Goal: Information Seeking & Learning: Learn about a topic

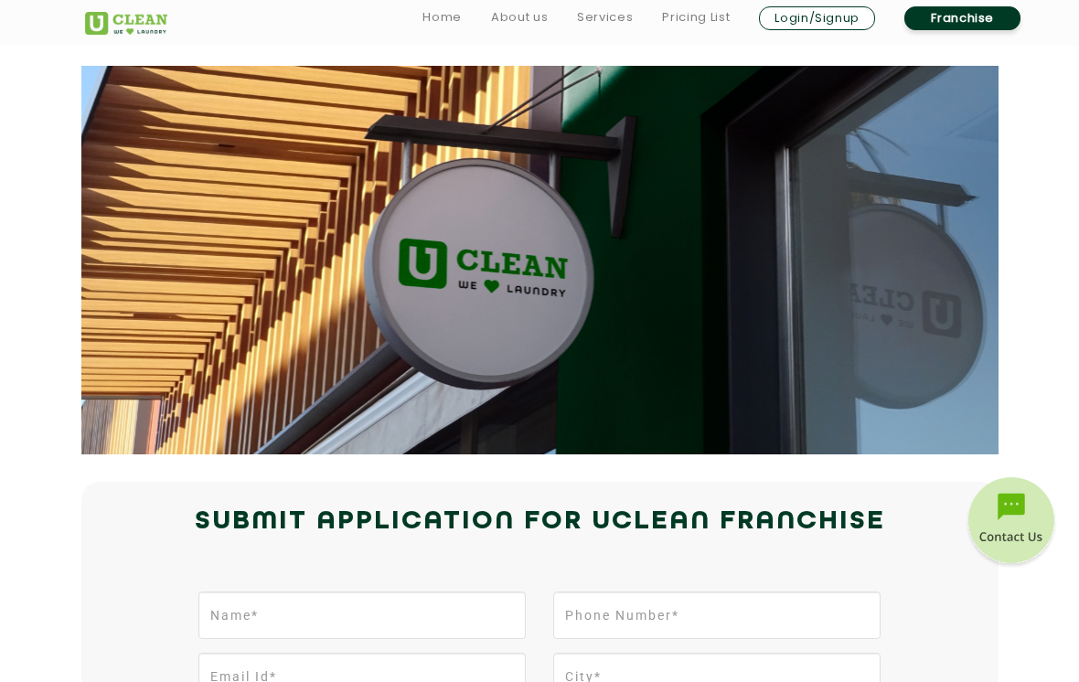
click at [718, 16] on link "Pricing List" at bounding box center [696, 17] width 68 height 22
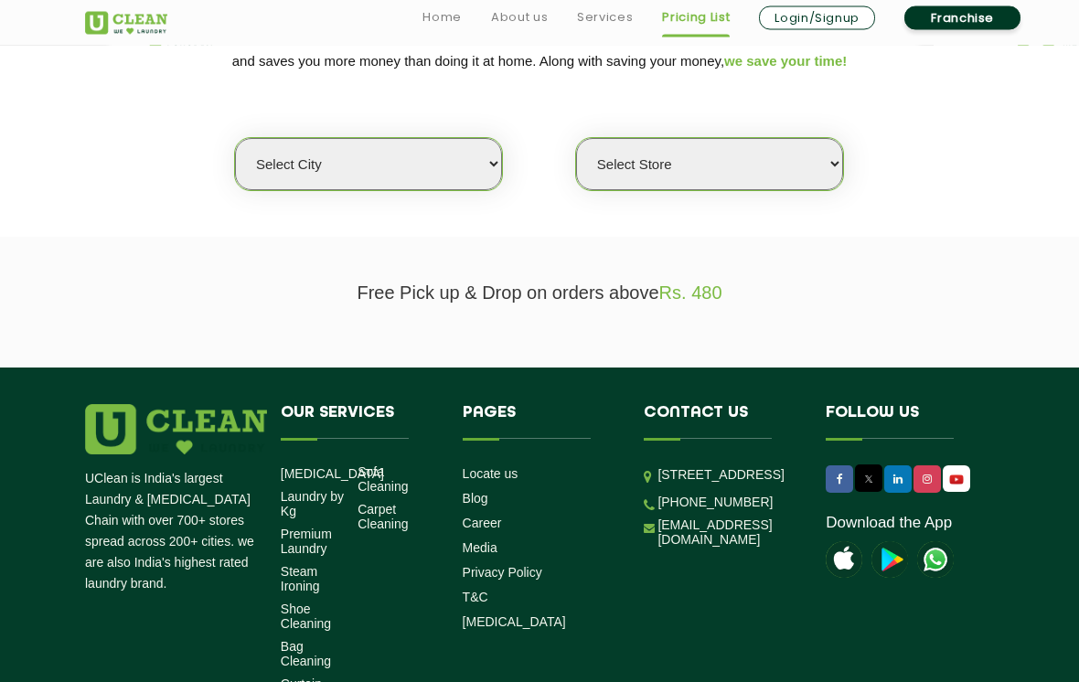
scroll to position [339, 0]
click at [498, 152] on select "Select city [GEOGRAPHIC_DATA] [GEOGRAPHIC_DATA] [GEOGRAPHIC_DATA] [GEOGRAPHIC_D…" at bounding box center [368, 164] width 267 height 52
click at [477, 150] on select "Select city [GEOGRAPHIC_DATA] [GEOGRAPHIC_DATA] [GEOGRAPHIC_DATA] [GEOGRAPHIC_D…" at bounding box center [368, 164] width 267 height 52
click at [467, 151] on select "Select city [GEOGRAPHIC_DATA] [GEOGRAPHIC_DATA] [GEOGRAPHIC_DATA] [GEOGRAPHIC_D…" at bounding box center [368, 164] width 267 height 52
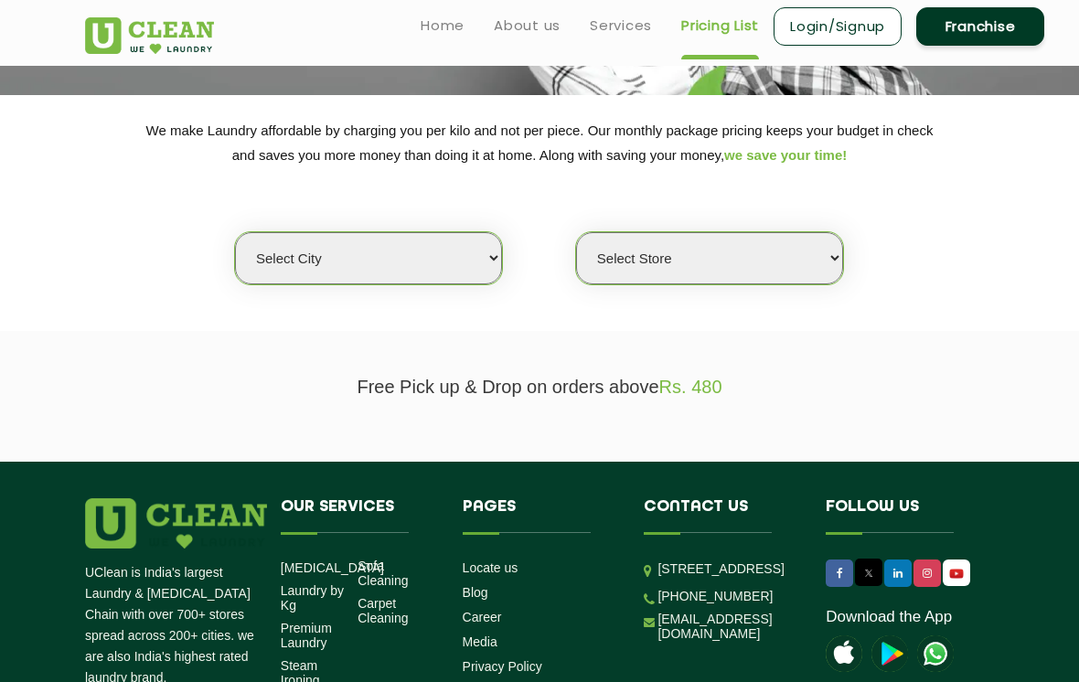
scroll to position [248, 0]
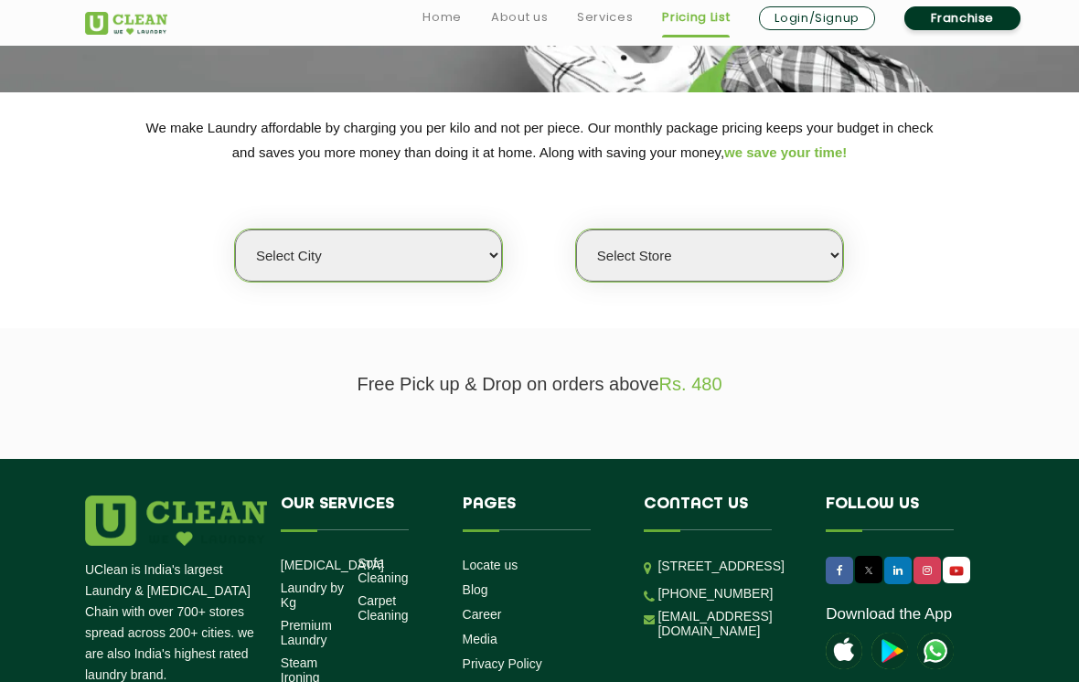
click at [248, 244] on select "Select city [GEOGRAPHIC_DATA] [GEOGRAPHIC_DATA] [GEOGRAPHIC_DATA] [GEOGRAPHIC_D…" at bounding box center [368, 255] width 267 height 52
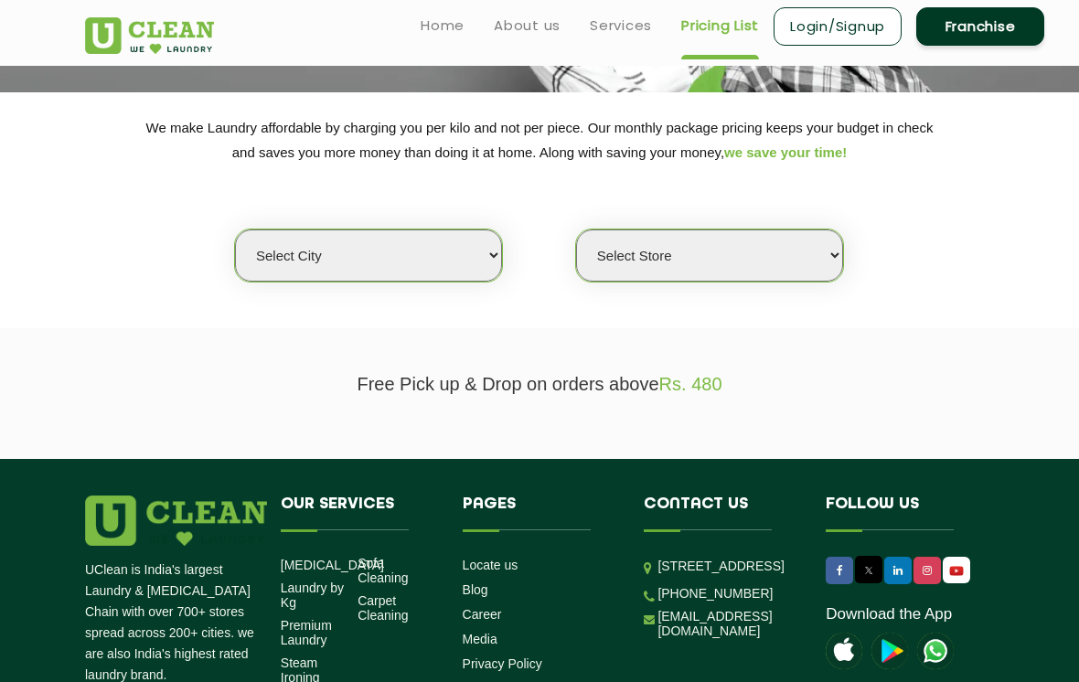
scroll to position [208, 0]
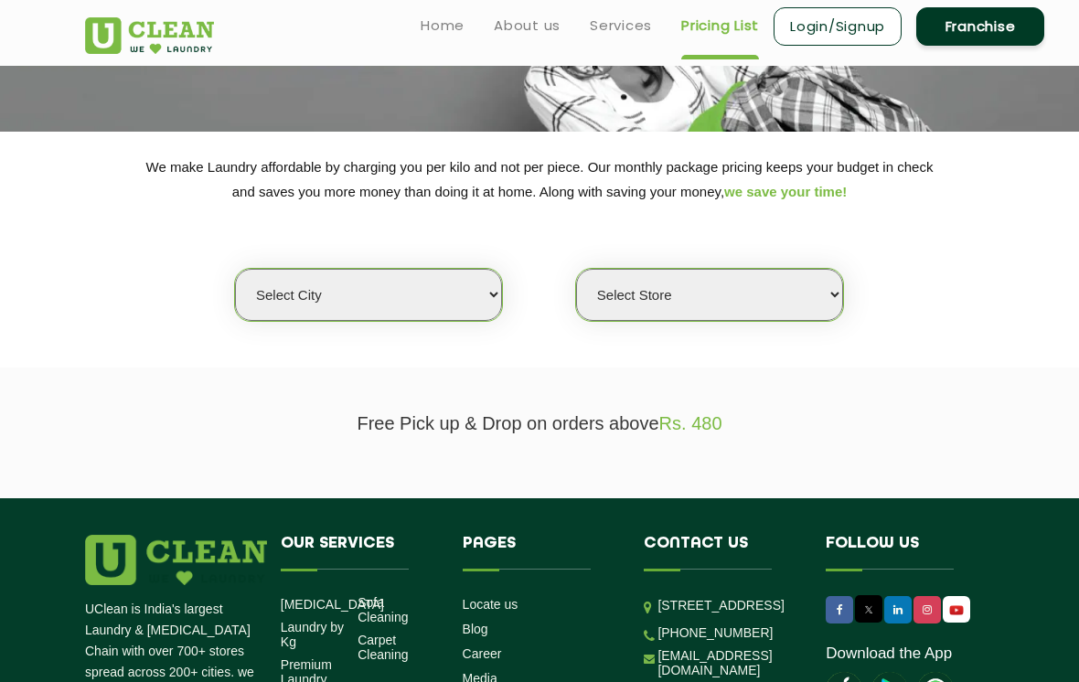
click at [260, 286] on select "Select city [GEOGRAPHIC_DATA] [GEOGRAPHIC_DATA] [GEOGRAPHIC_DATA] [GEOGRAPHIC_D…" at bounding box center [368, 295] width 267 height 52
select select "29"
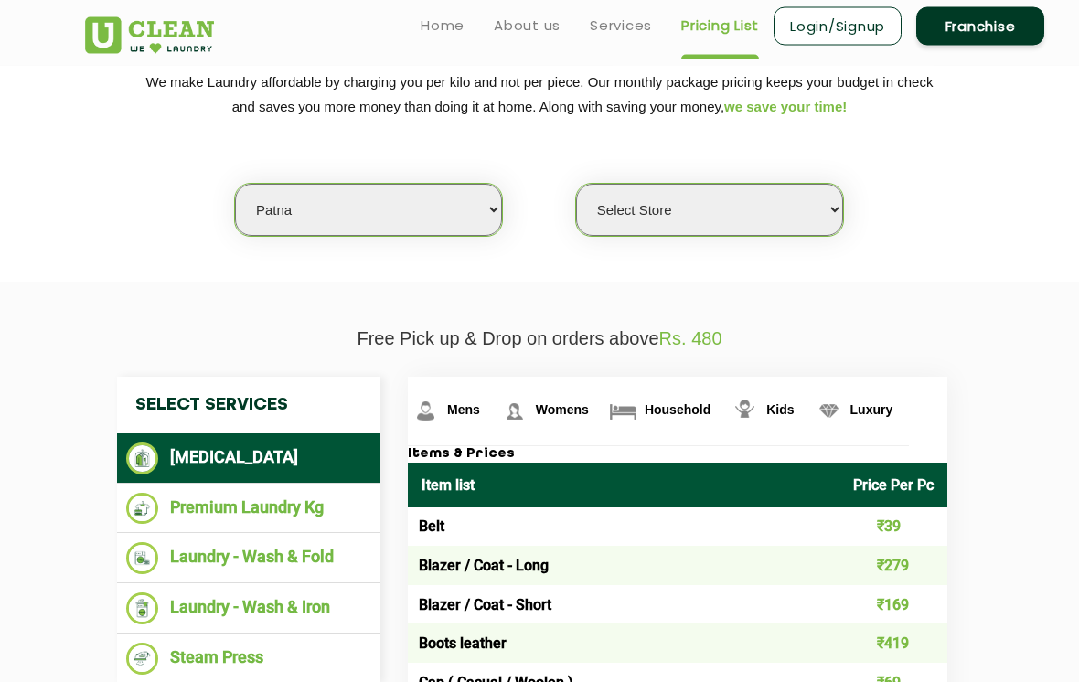
click at [831, 196] on select "Select Store UClean Jagdeopath Patna" at bounding box center [709, 211] width 267 height 52
select select "325"
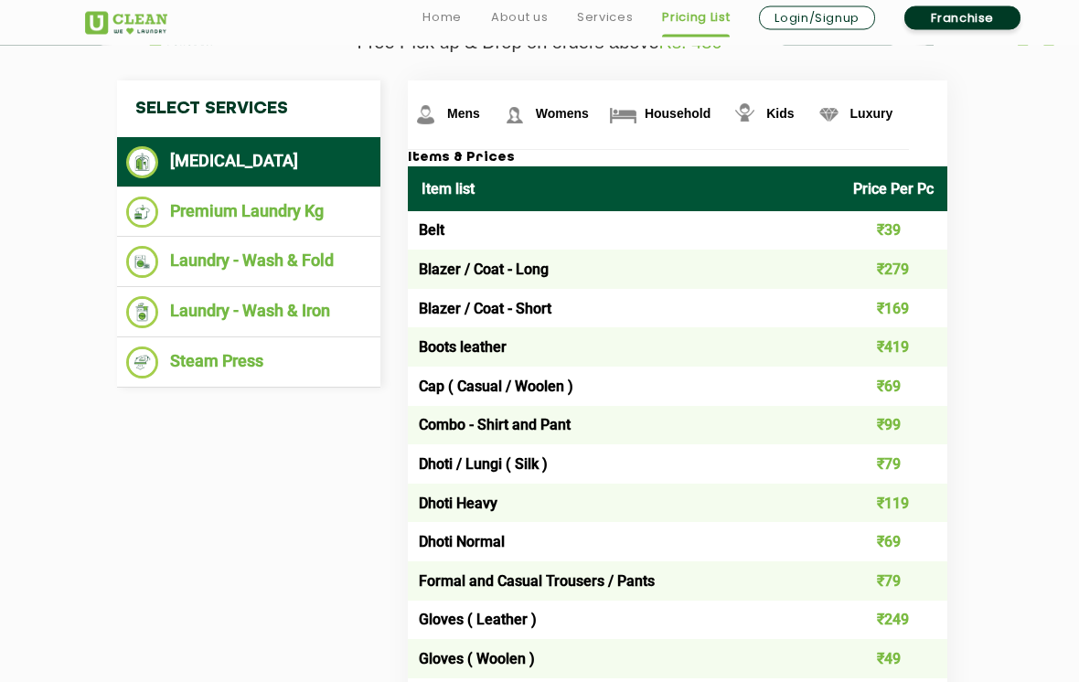
scroll to position [590, 0]
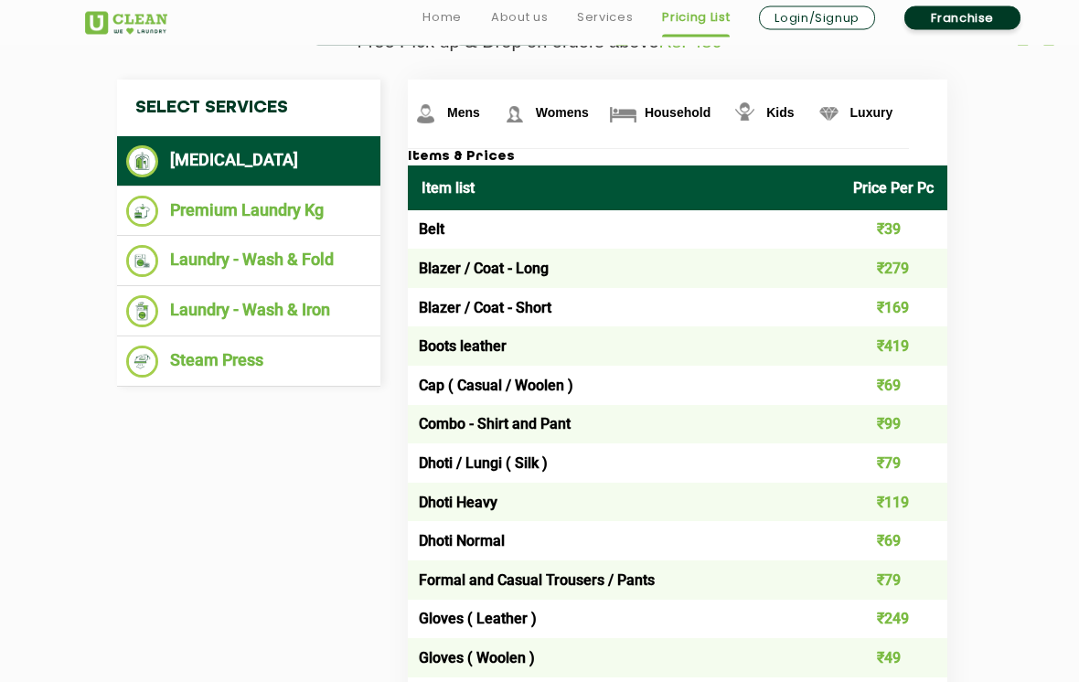
click at [195, 208] on li "Premium Laundry Kg" at bounding box center [248, 213] width 245 height 32
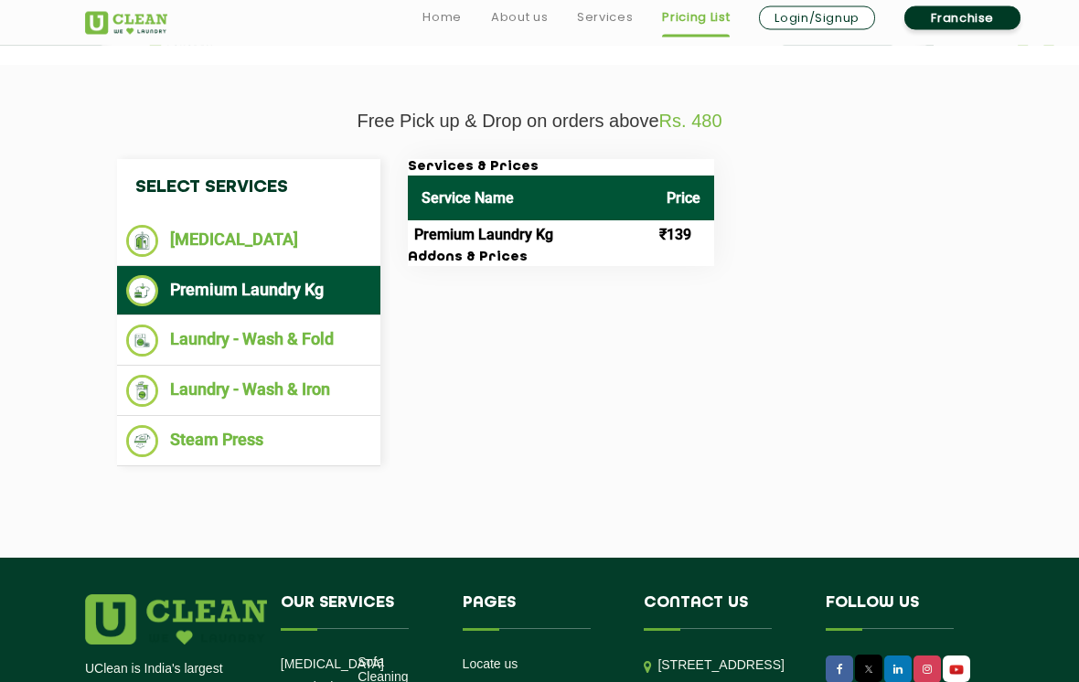
scroll to position [517, 0]
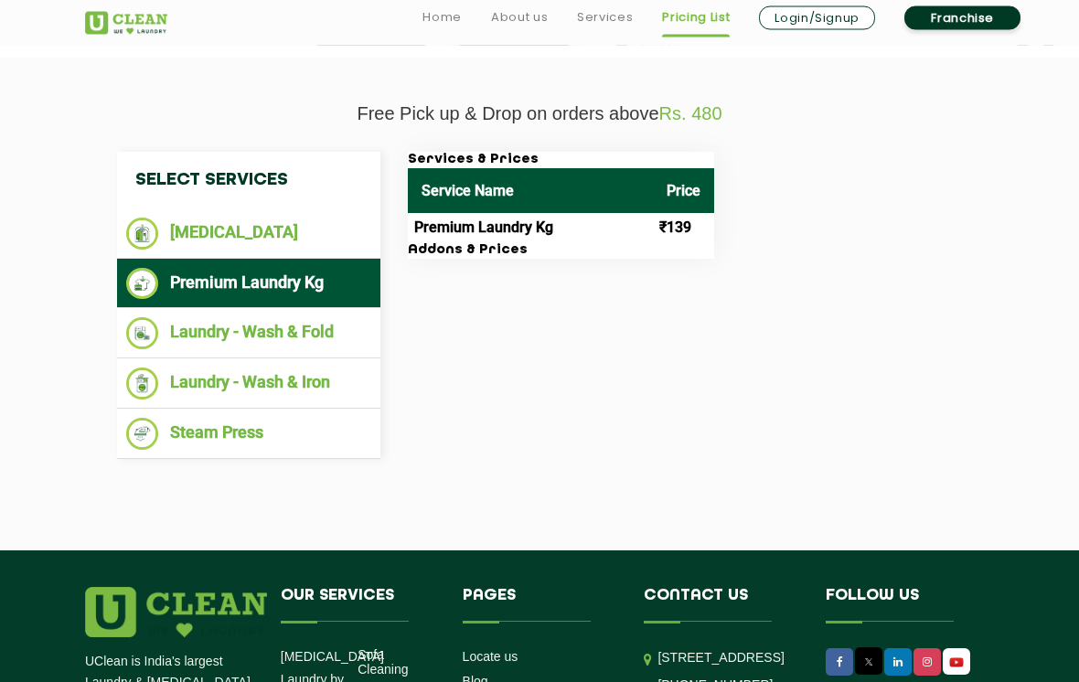
click at [172, 368] on li "Laundry - Wash & Iron" at bounding box center [248, 384] width 245 height 32
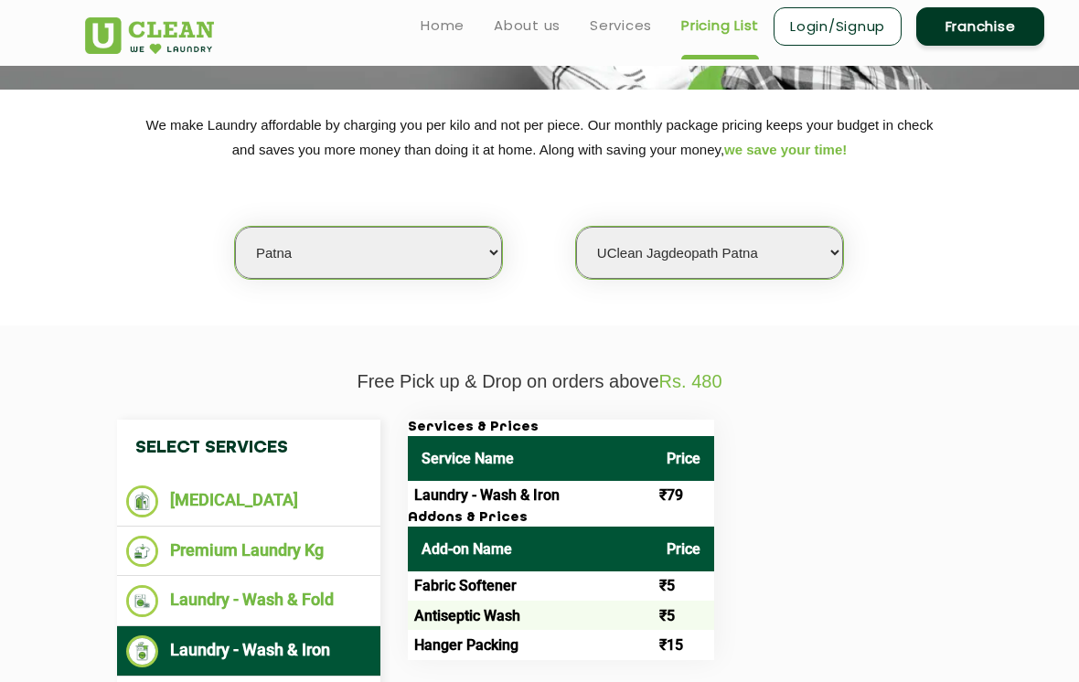
scroll to position [250, 0]
click at [631, 22] on link "Services" at bounding box center [621, 26] width 62 height 22
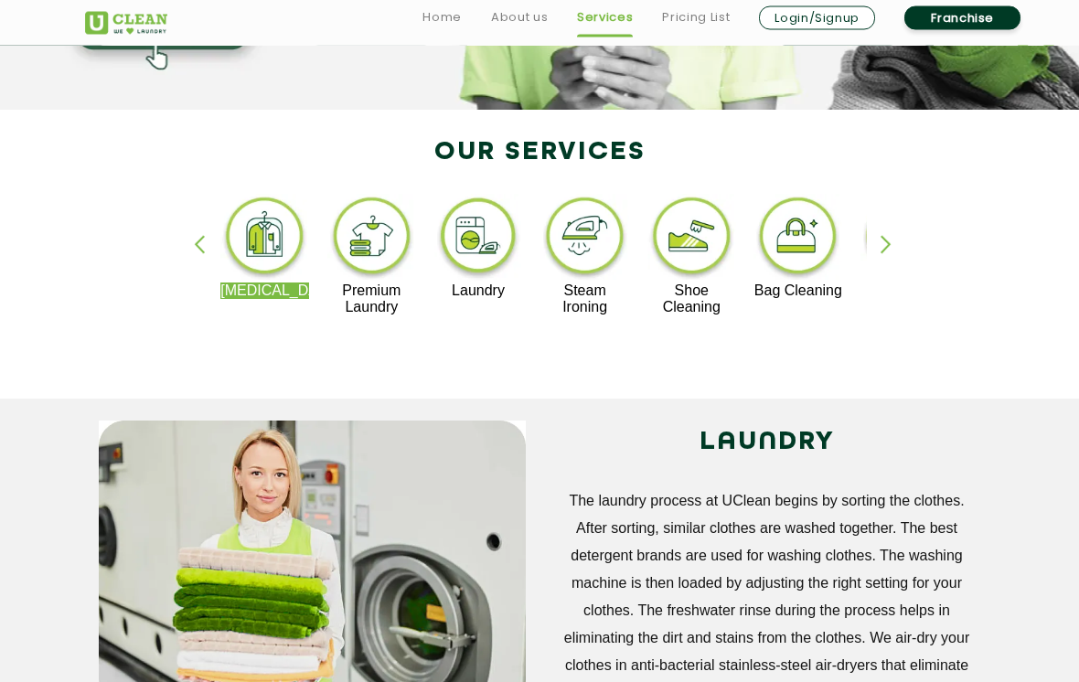
scroll to position [313, 0]
click at [901, 251] on div "button" at bounding box center [893, 260] width 27 height 50
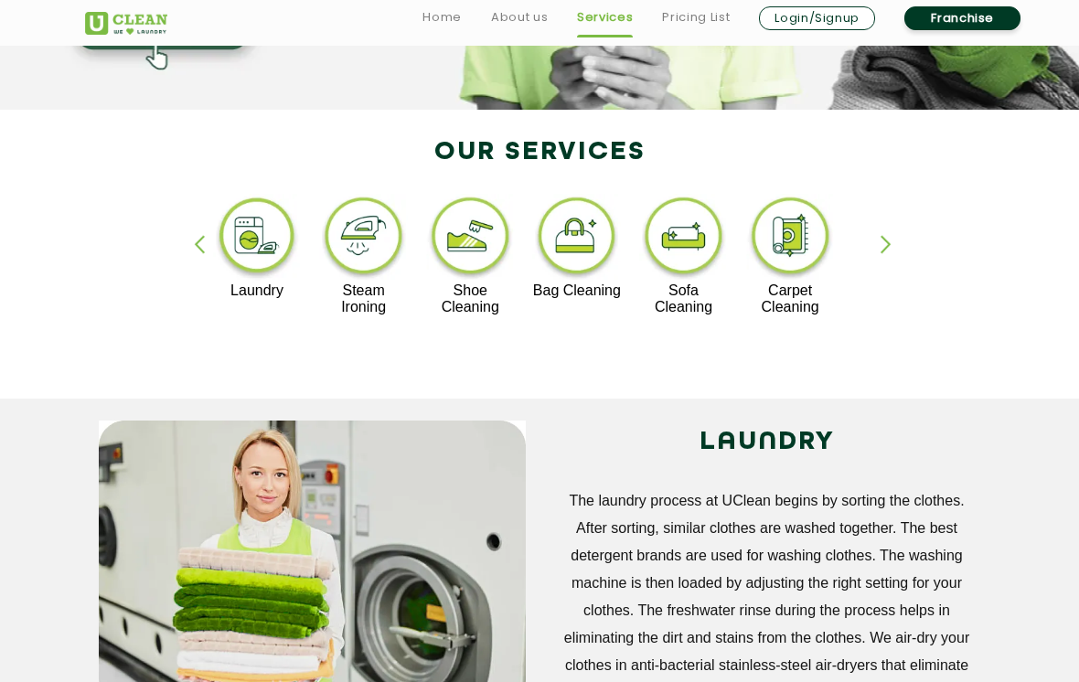
click at [895, 250] on div "button" at bounding box center [893, 260] width 27 height 50
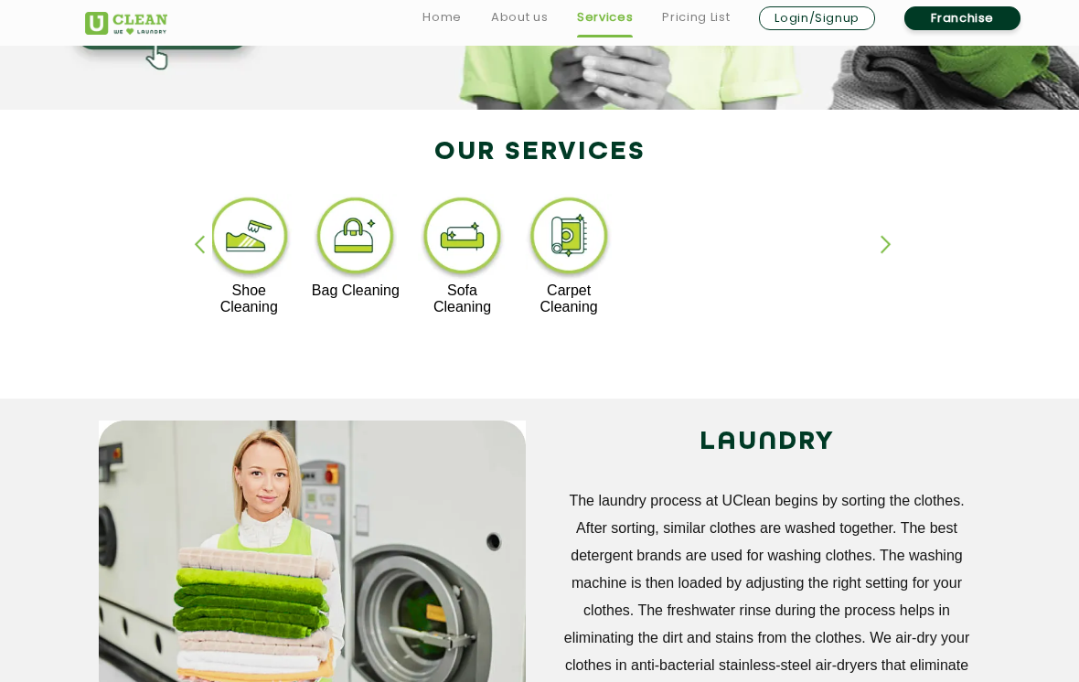
click at [888, 250] on div "button" at bounding box center [893, 260] width 27 height 50
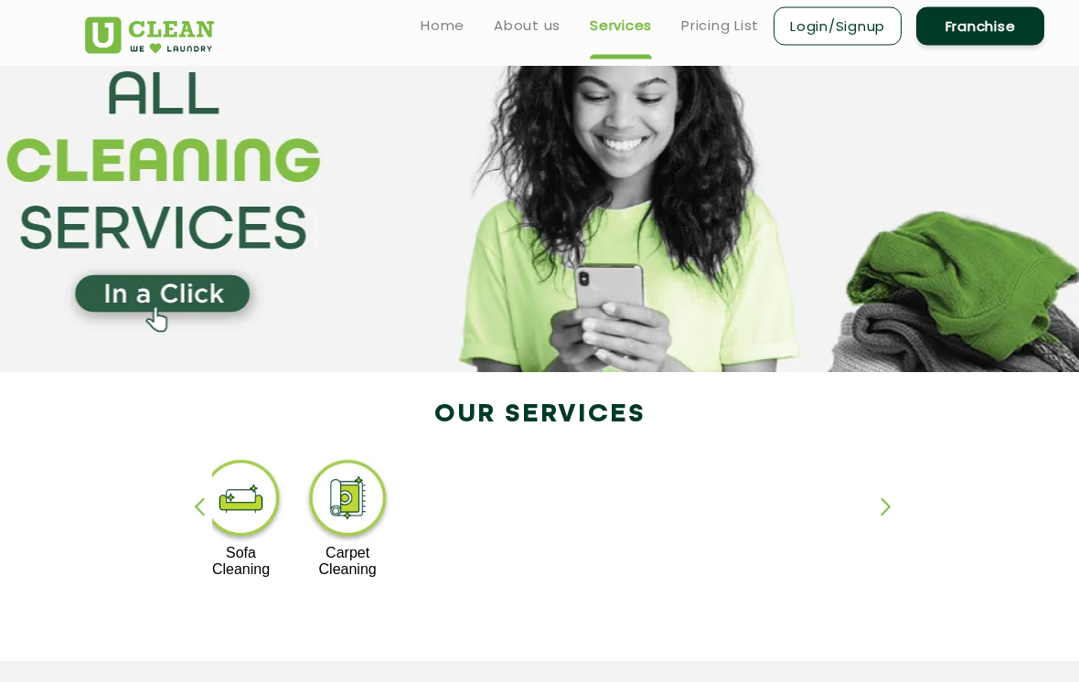
scroll to position [0, 0]
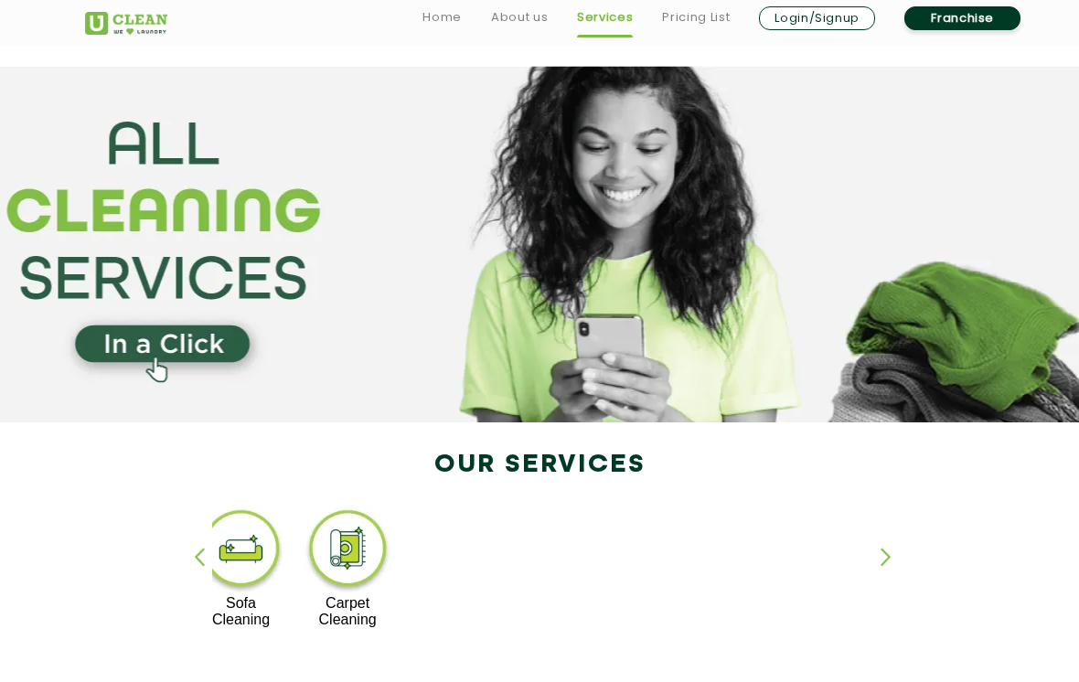
click at [715, 16] on link "Pricing List" at bounding box center [696, 17] width 68 height 22
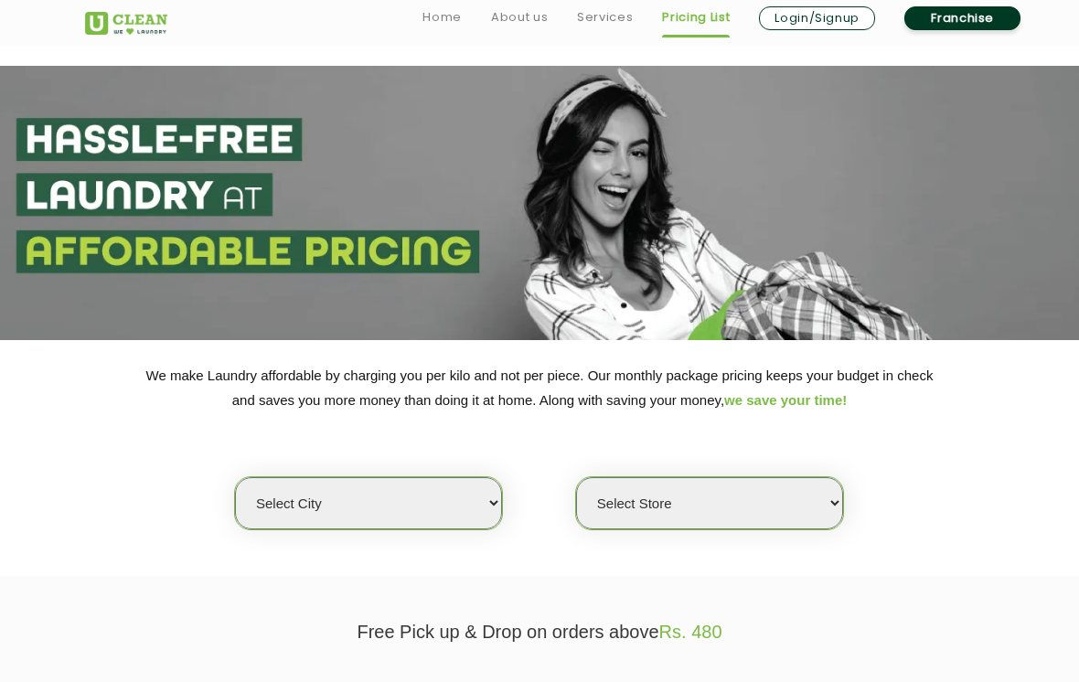
click at [322, 517] on div "Select city [GEOGRAPHIC_DATA] [GEOGRAPHIC_DATA] [GEOGRAPHIC_DATA] [GEOGRAPHIC_D…" at bounding box center [368, 503] width 269 height 54
click at [297, 479] on select "Select city [GEOGRAPHIC_DATA] [GEOGRAPHIC_DATA] [GEOGRAPHIC_DATA] [GEOGRAPHIC_D…" at bounding box center [368, 503] width 267 height 52
select select "29"
click at [812, 494] on select "Select Store UClean Jagdeopath Patna" at bounding box center [709, 503] width 267 height 52
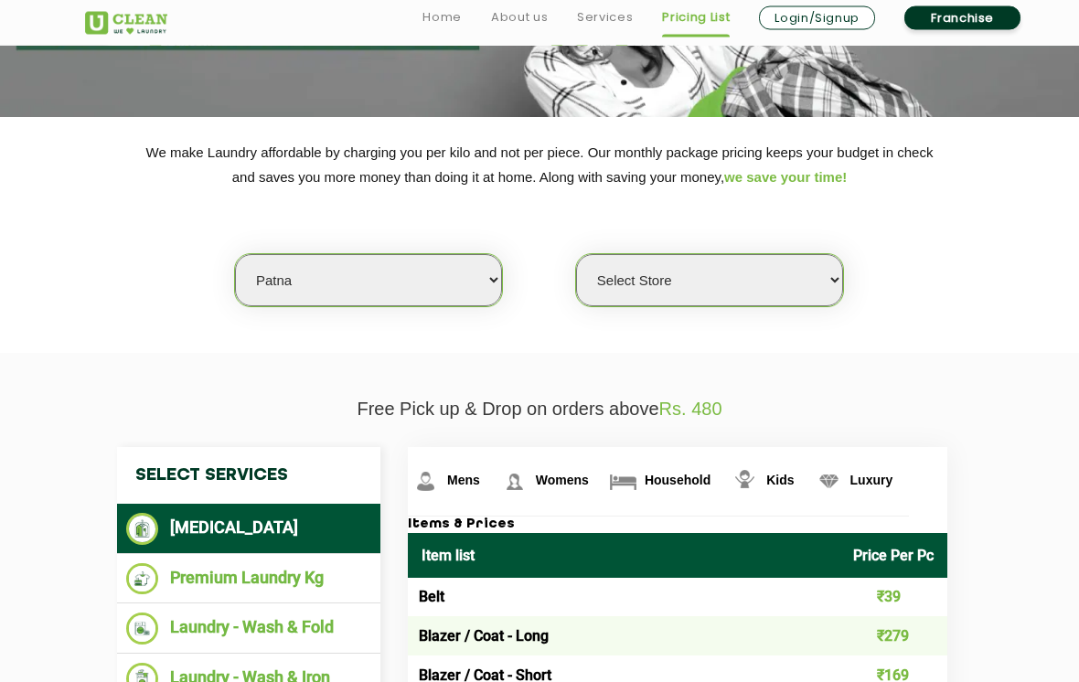
scroll to position [231, 0]
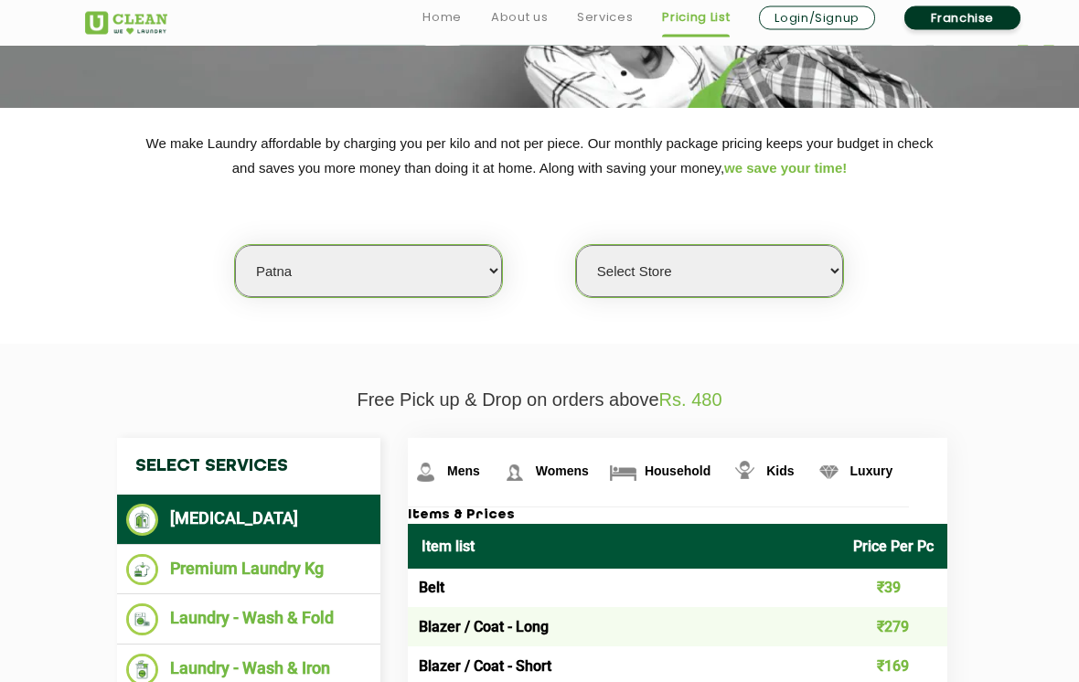
click at [820, 267] on select "Select Store UClean Jagdeopath Patna" at bounding box center [709, 272] width 267 height 52
select select "325"
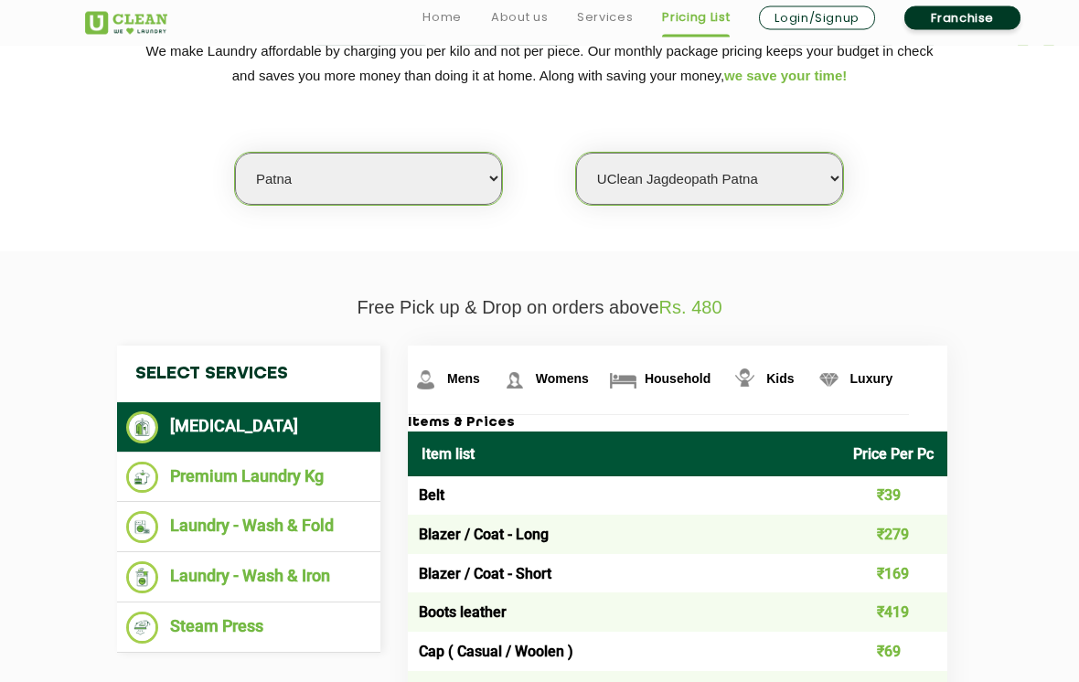
scroll to position [325, 0]
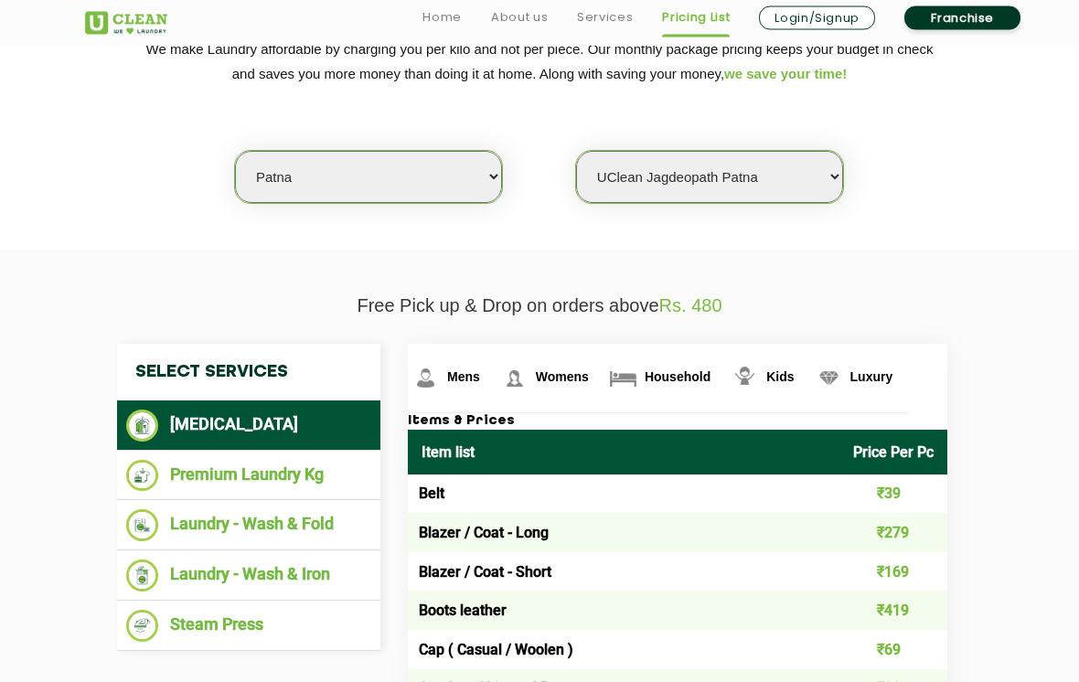
click at [512, 384] on img at bounding box center [514, 379] width 32 height 32
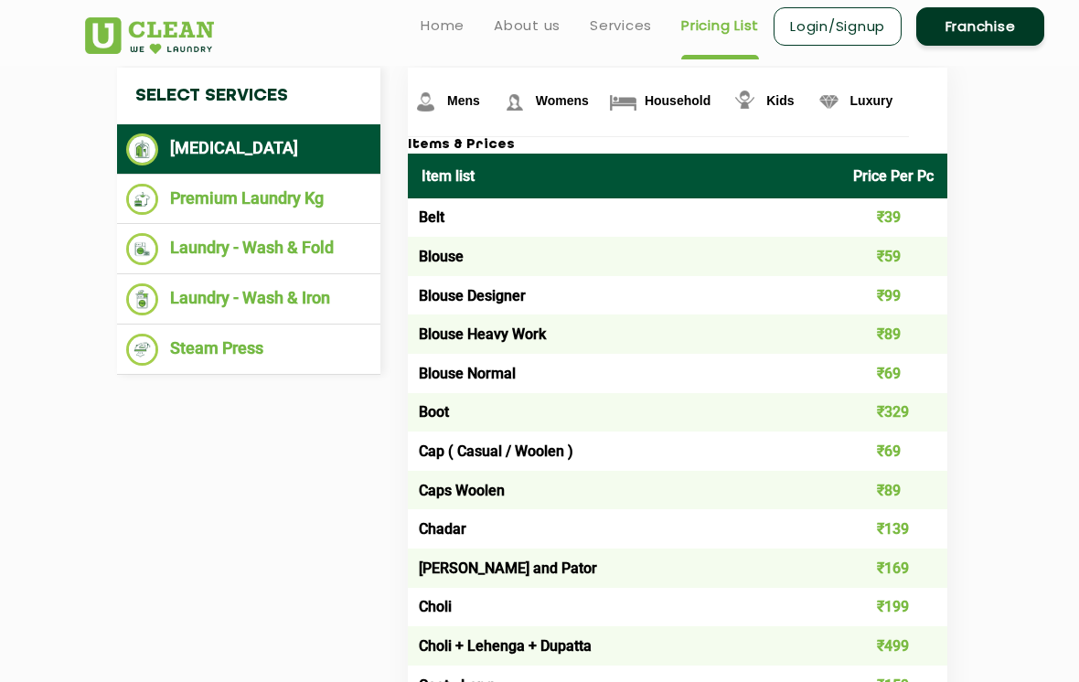
scroll to position [598, 0]
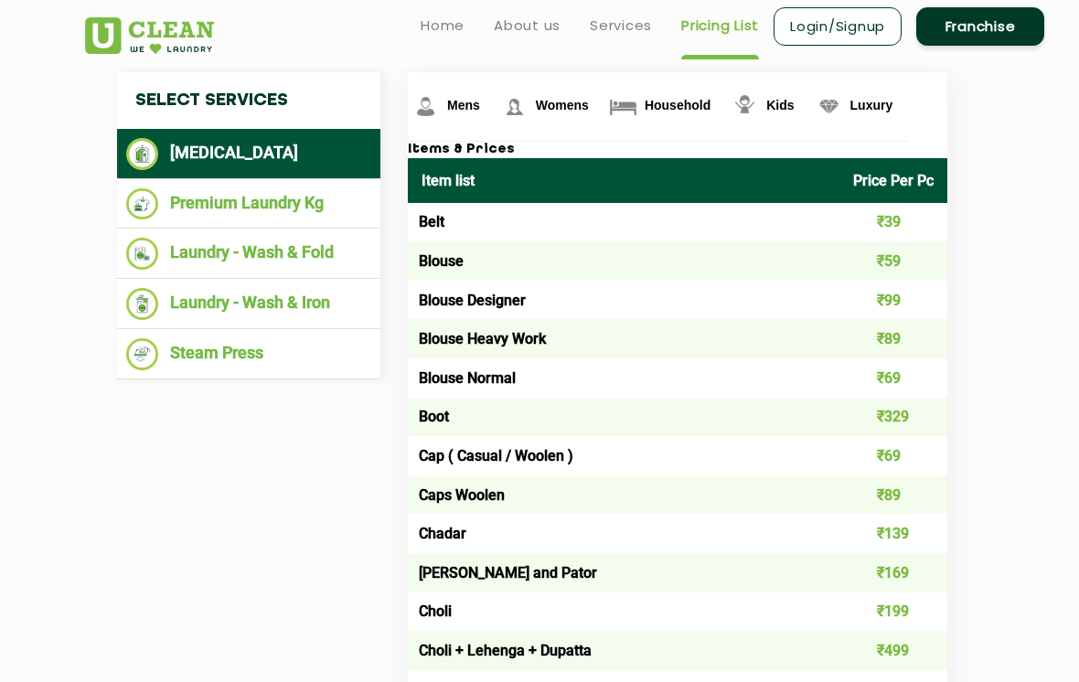
click at [834, 121] on link "Luxury" at bounding box center [860, 106] width 99 height 69
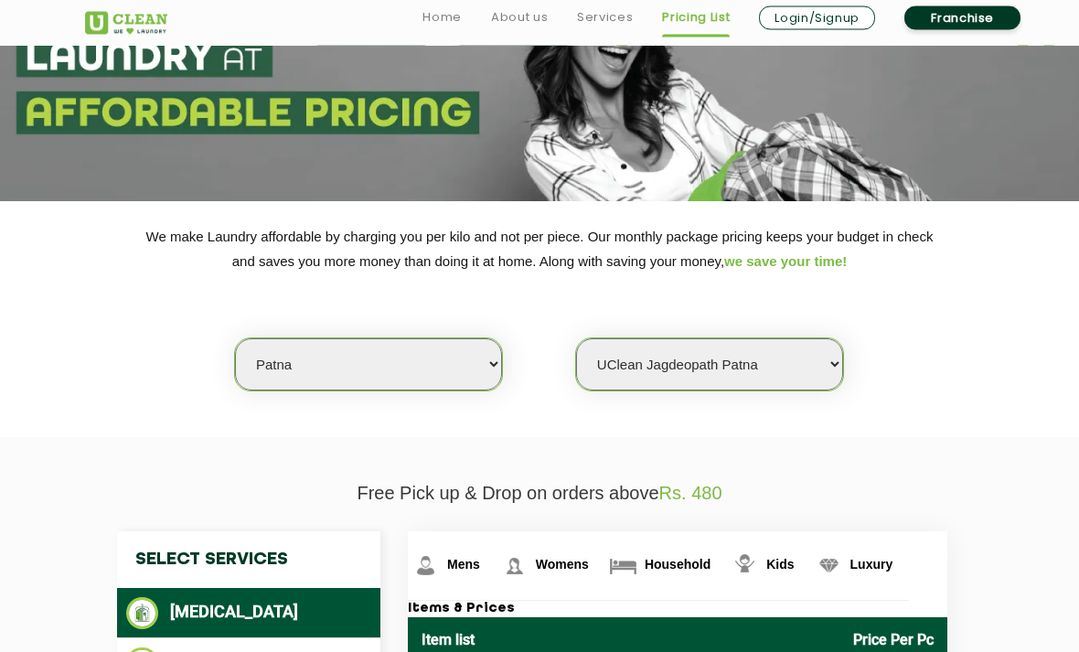
scroll to position [134, 0]
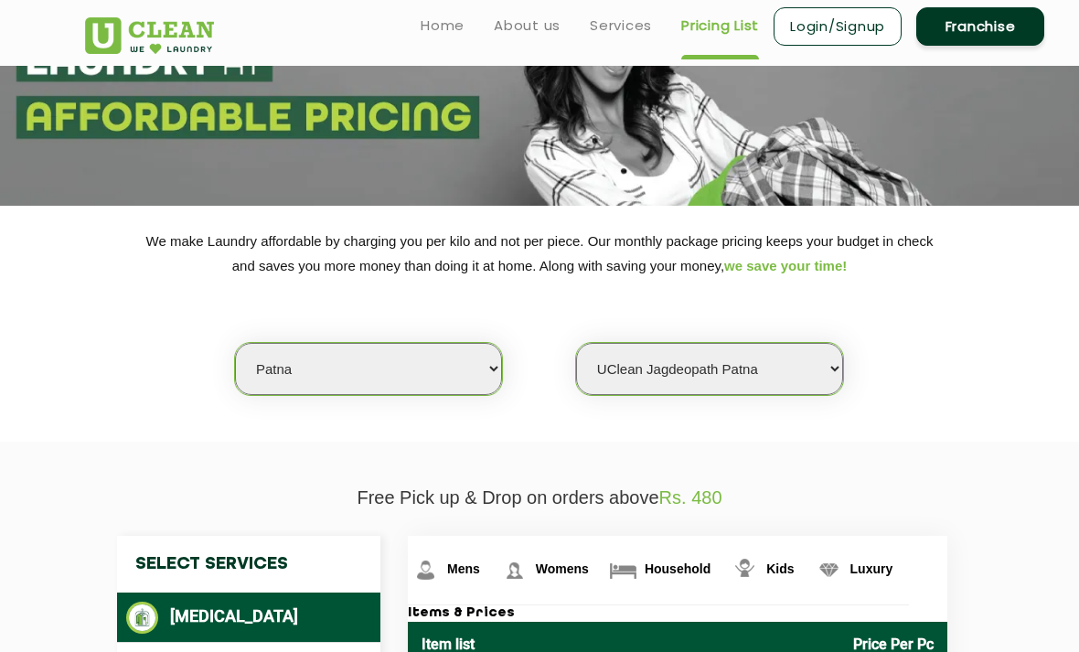
click at [834, 363] on select "Select Store UClean Jagdeopath Patna" at bounding box center [709, 369] width 267 height 52
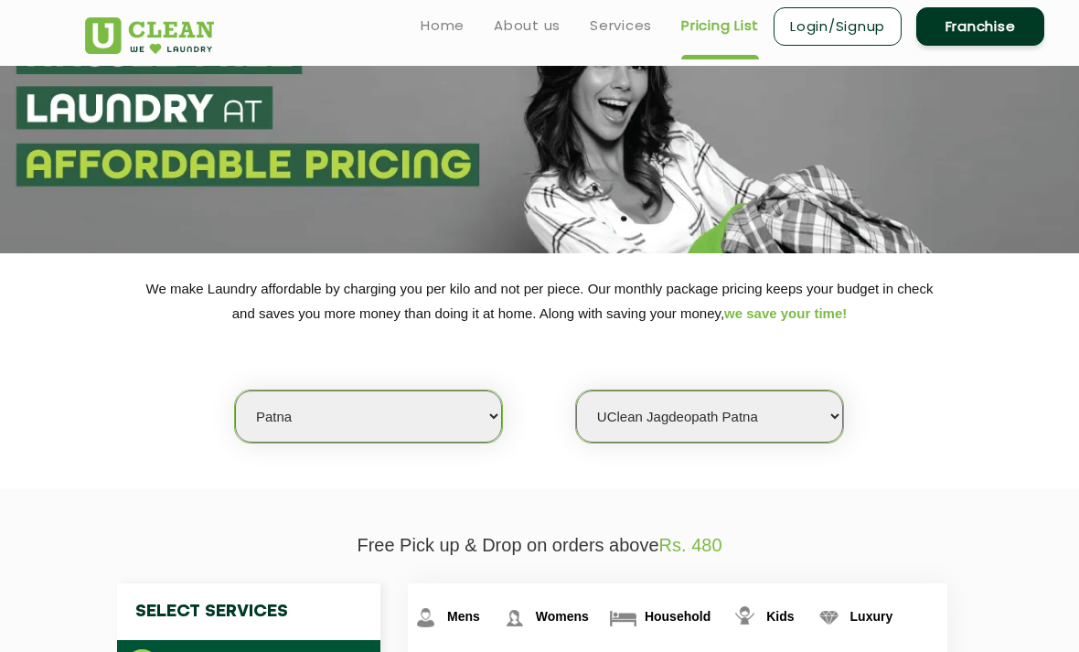
scroll to position [0, 0]
